Goal: Information Seeking & Learning: Learn about a topic

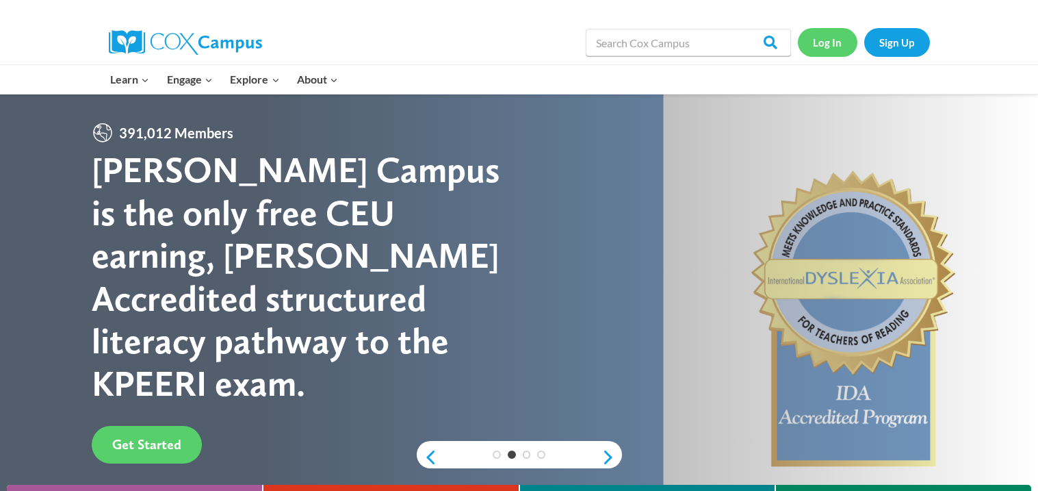
click at [820, 38] on link "Log In" at bounding box center [828, 42] width 60 height 28
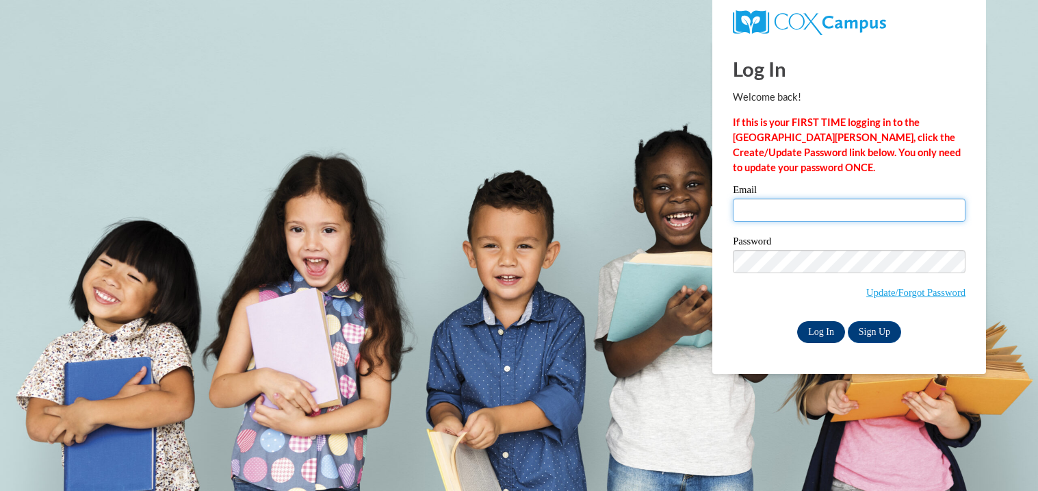
type input "caitlynnhoar9@gmail.com"
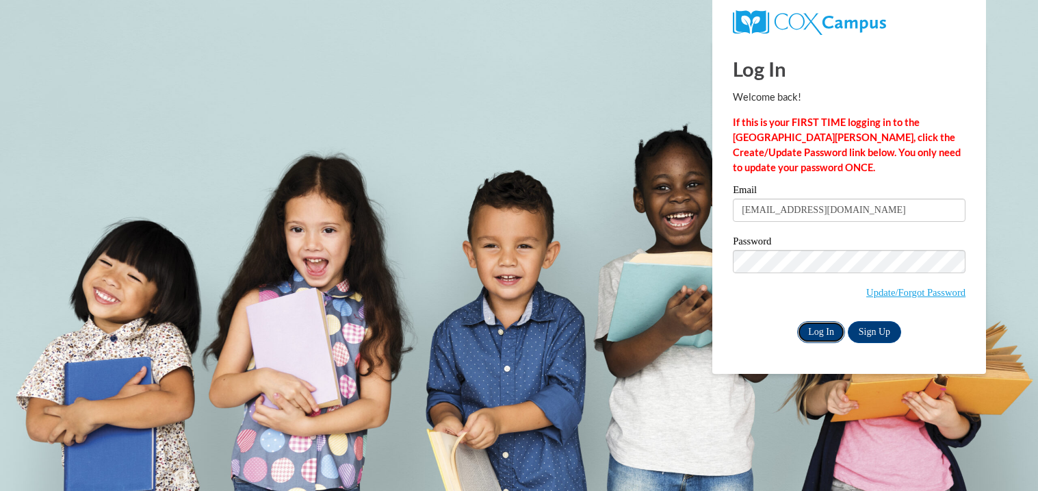
click at [816, 332] on input "Log In" at bounding box center [821, 332] width 48 height 22
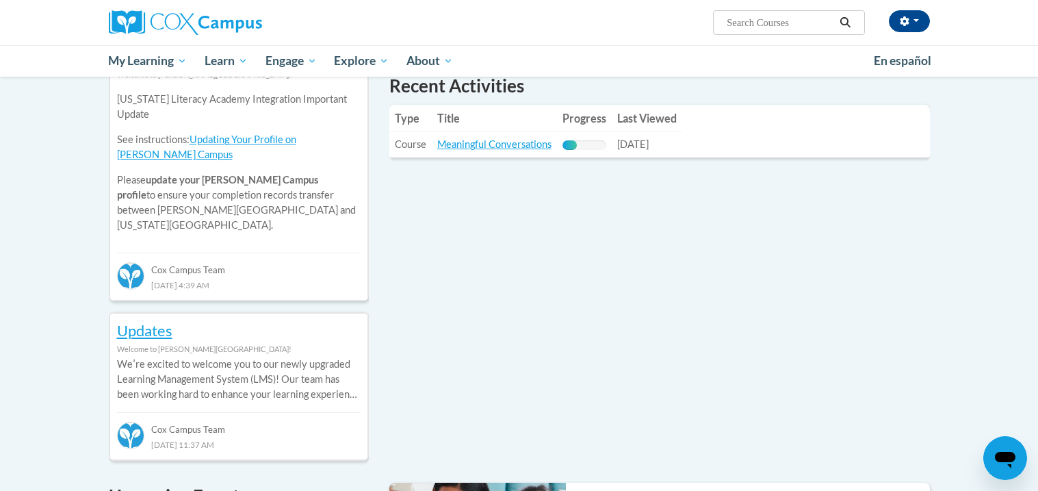
scroll to position [490, 0]
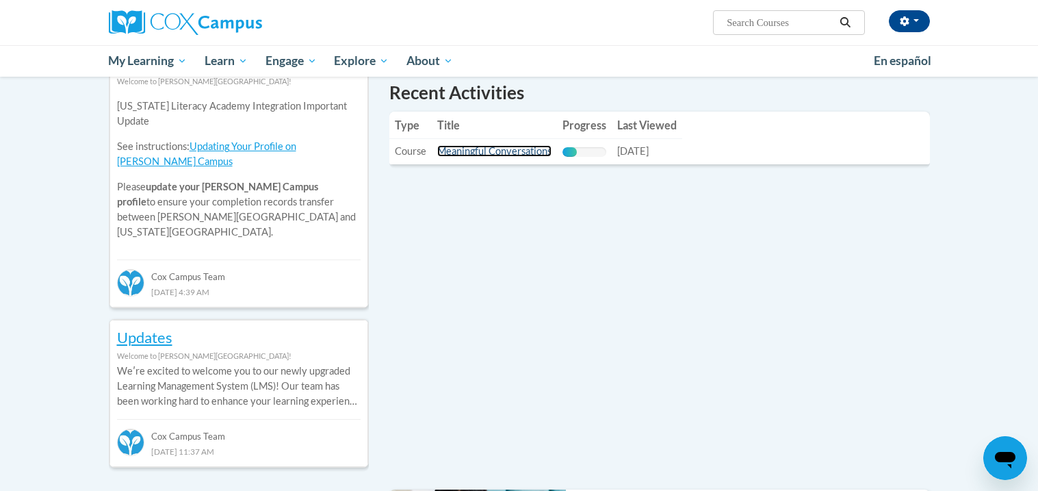
click at [492, 148] on link "Meaningful Conversations" at bounding box center [494, 151] width 114 height 12
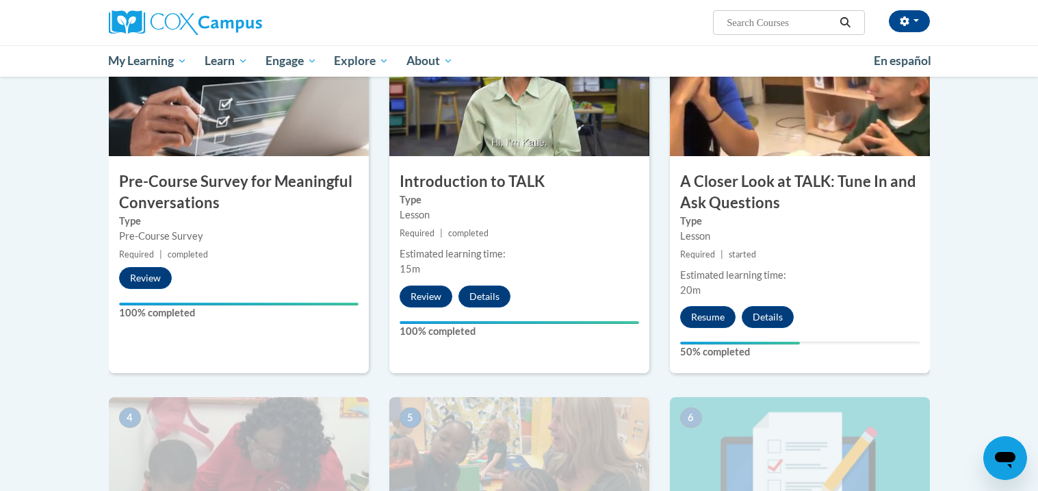
scroll to position [367, 0]
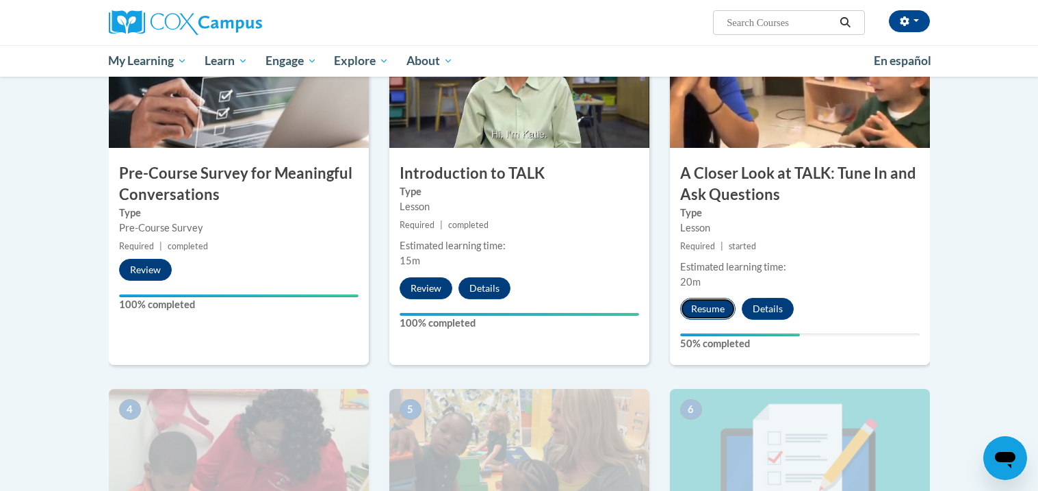
click at [711, 302] on button "Resume" at bounding box center [707, 309] width 55 height 22
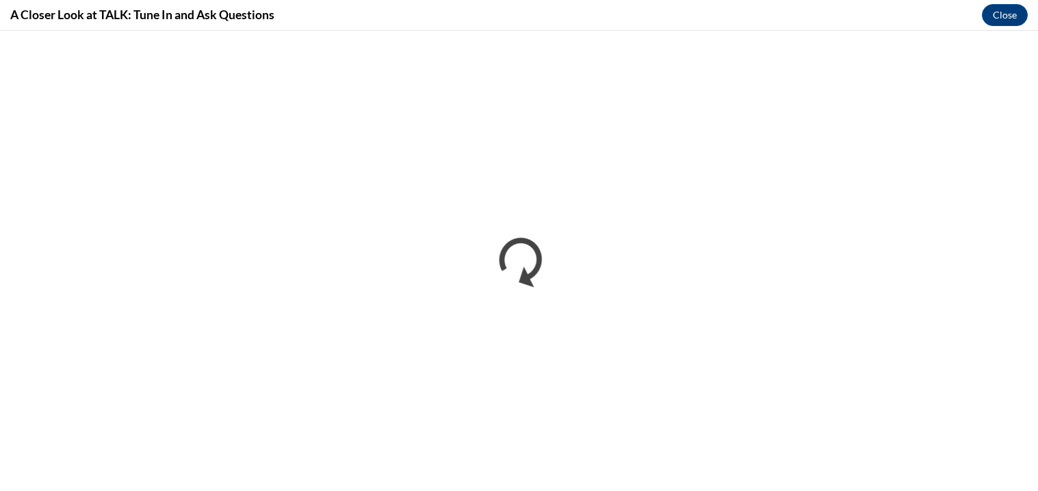
scroll to position [0, 0]
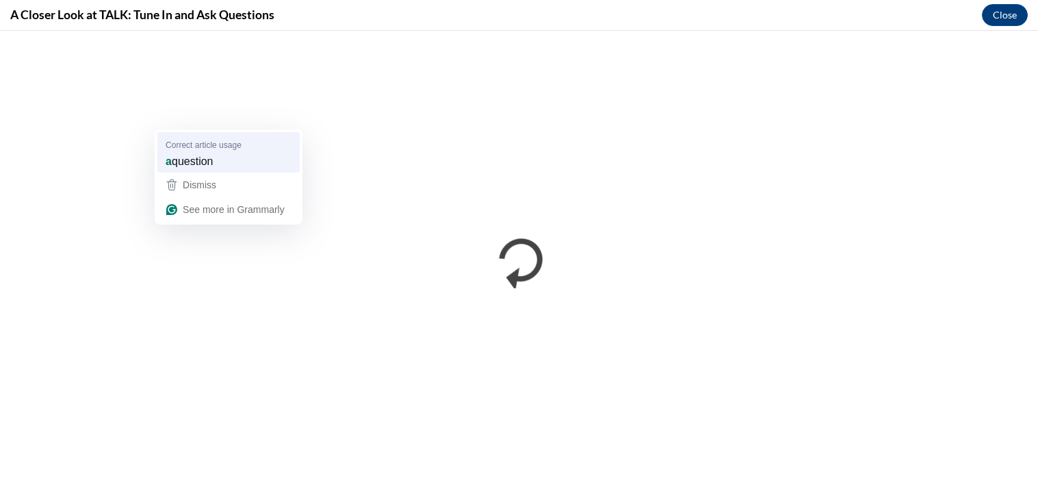
click at [180, 161] on span "question" at bounding box center [193, 160] width 42 height 15
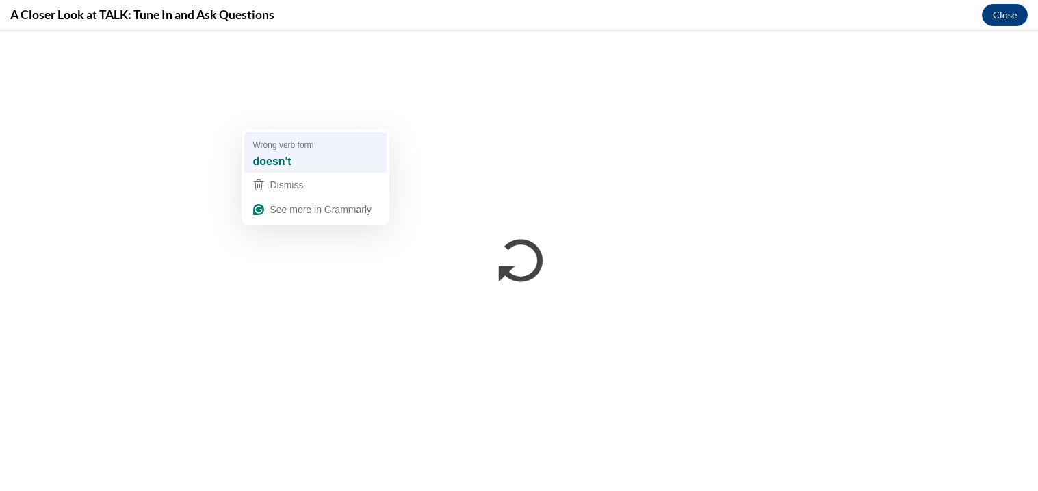
click at [312, 154] on div "doesn't" at bounding box center [315, 162] width 131 height 22
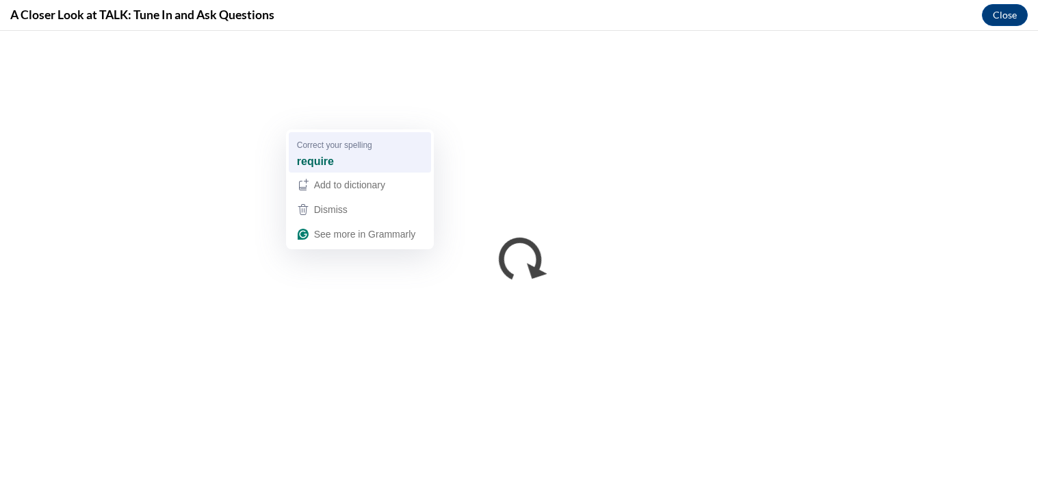
click at [327, 151] on div "require" at bounding box center [359, 162] width 131 height 22
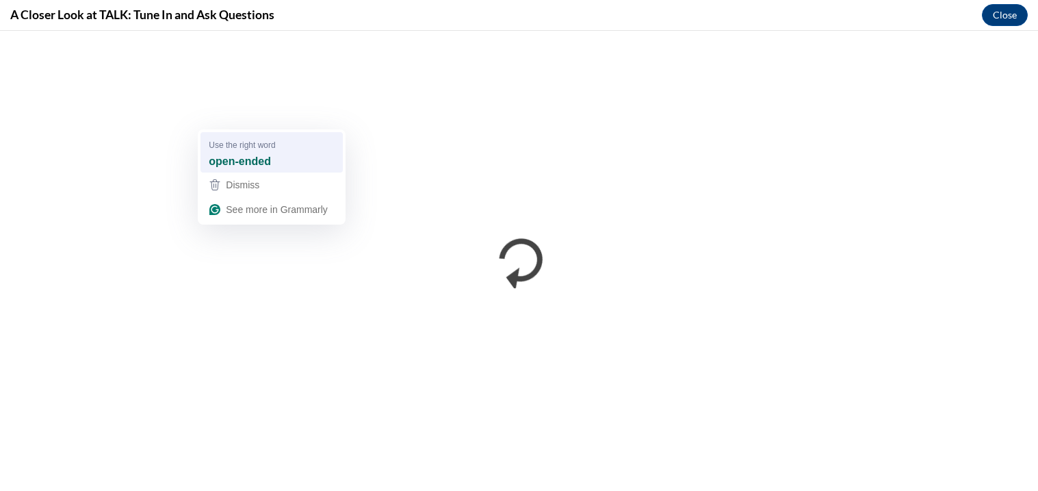
click at [280, 158] on div "open-ended" at bounding box center [271, 162] width 131 height 22
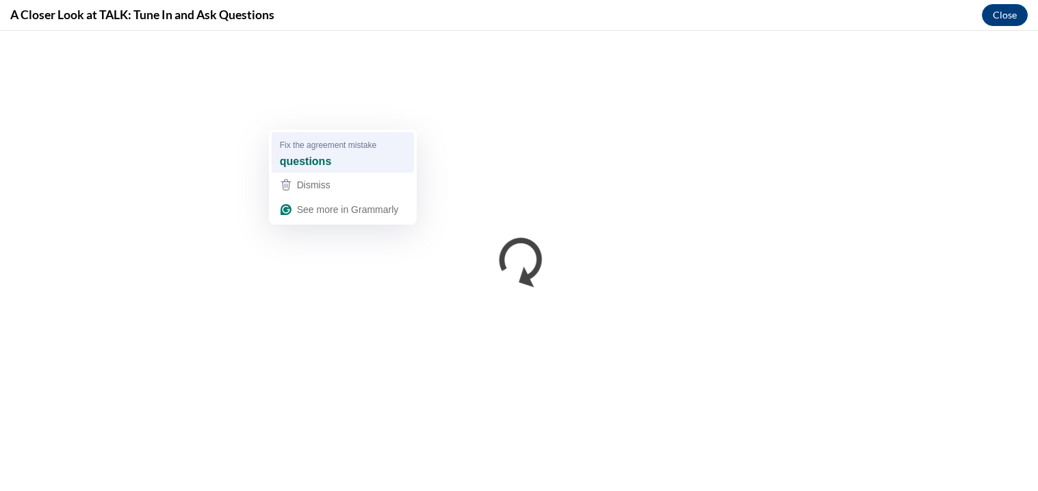
click at [367, 168] on div "questions" at bounding box center [342, 162] width 131 height 22
